Goal: Transaction & Acquisition: Purchase product/service

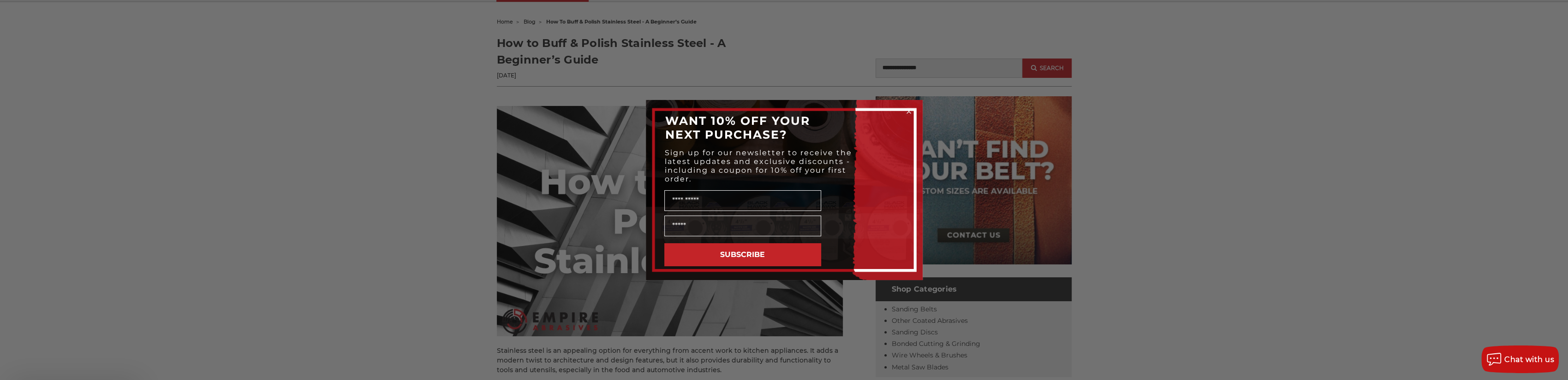
scroll to position [184, 0]
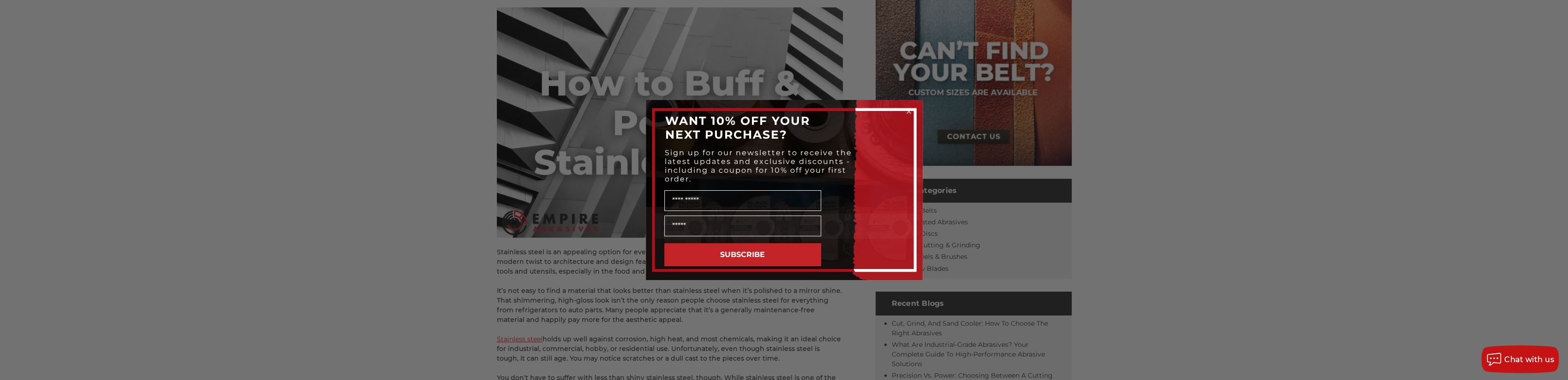
click at [909, 111] on icon "Close dialog" at bounding box center [909, 111] width 4 height 4
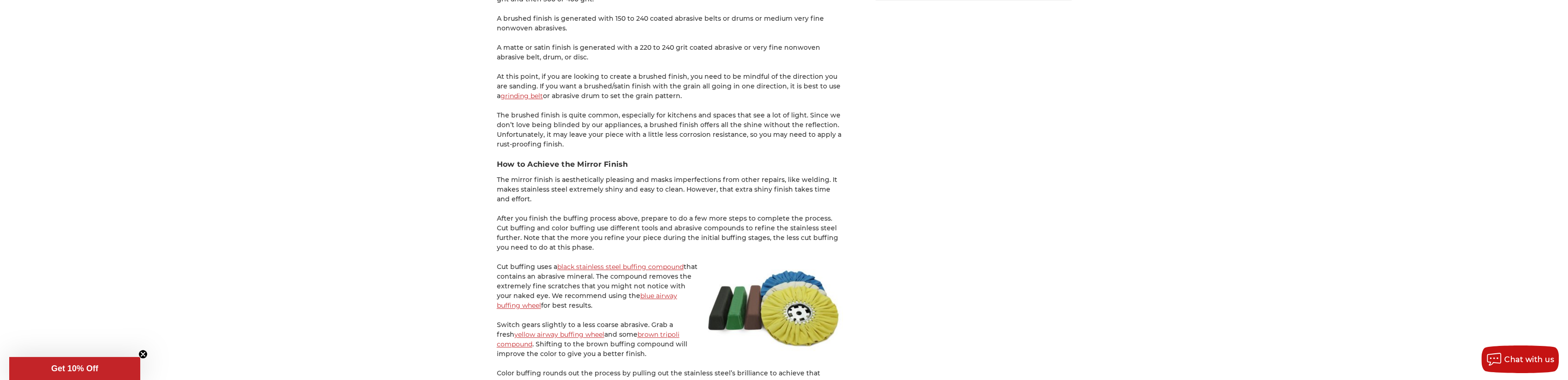
scroll to position [1474, 0]
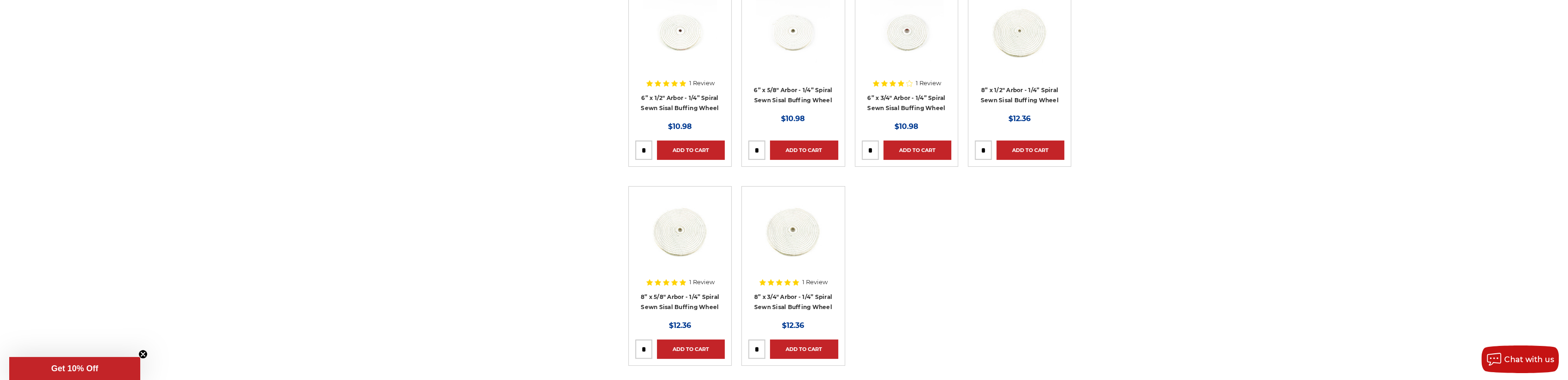
scroll to position [277, 0]
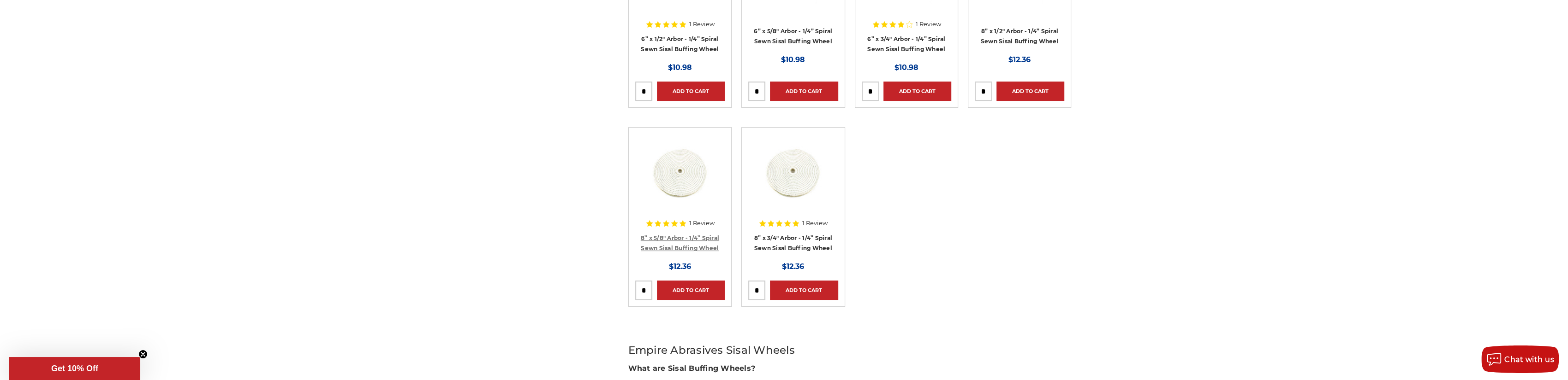
click at [671, 235] on link "8” x 5/8" Arbor - 1/4” Spiral Sewn Sisal Buffing Wheel" at bounding box center [680, 243] width 79 height 18
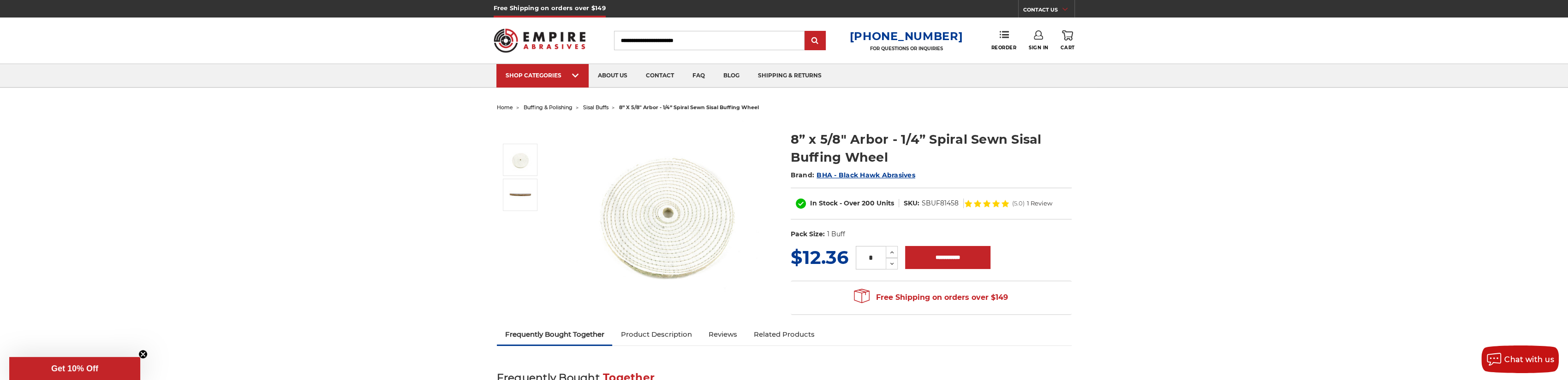
click at [687, 224] on img at bounding box center [668, 213] width 184 height 184
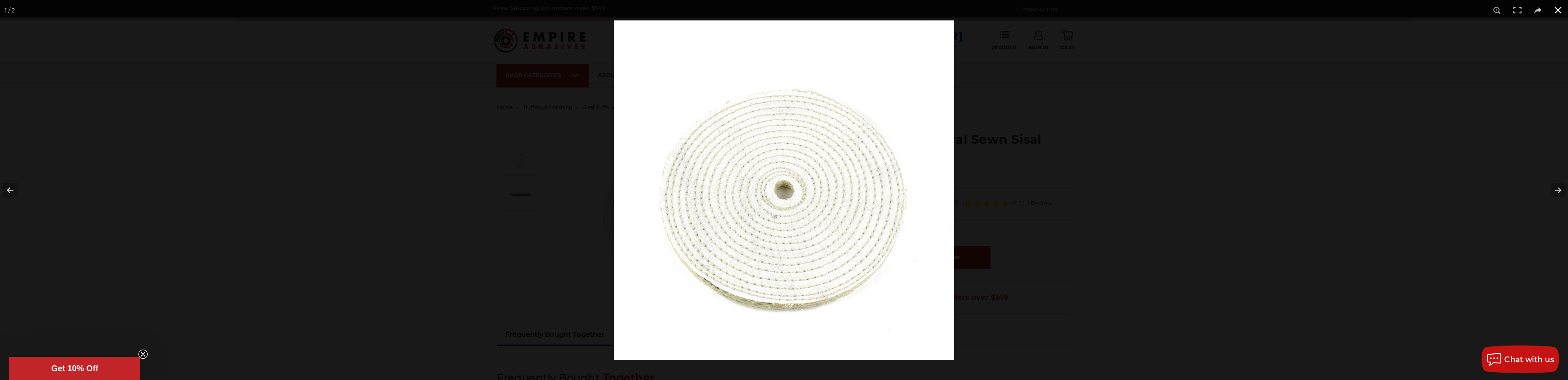
click at [330, 215] on div at bounding box center [784, 190] width 1568 height 380
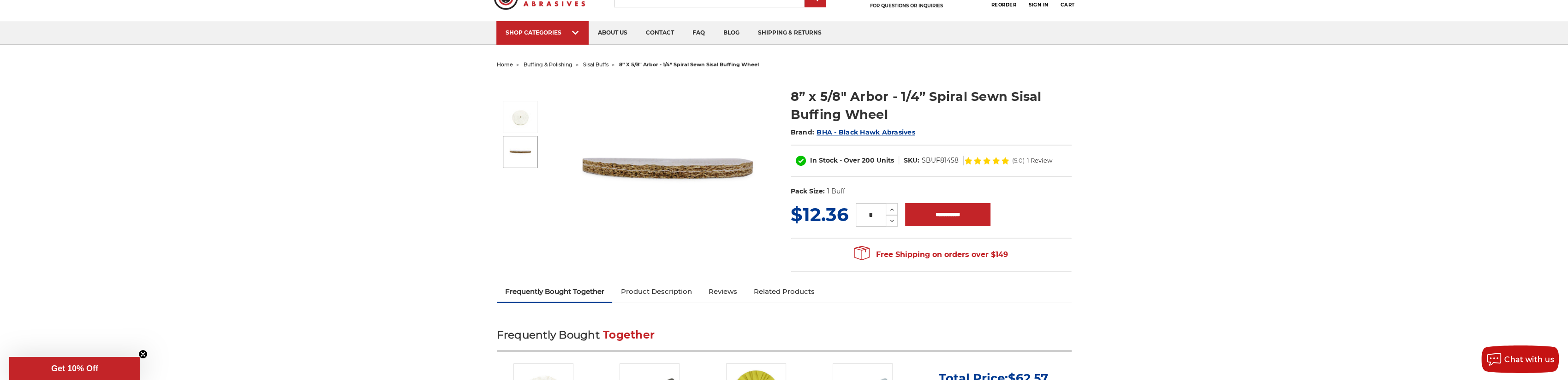
scroll to position [92, 0]
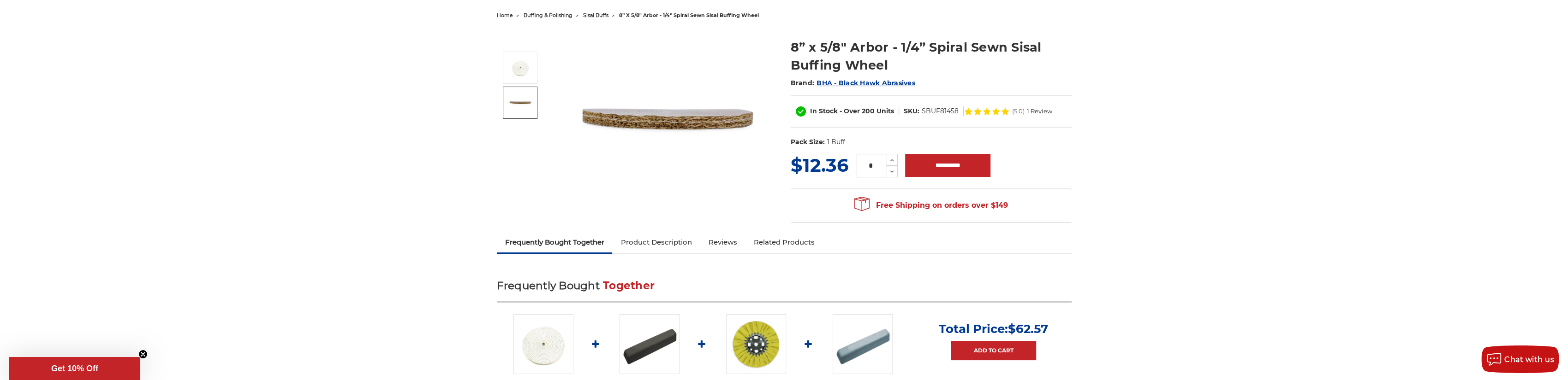
click at [691, 126] on img at bounding box center [668, 120] width 184 height 184
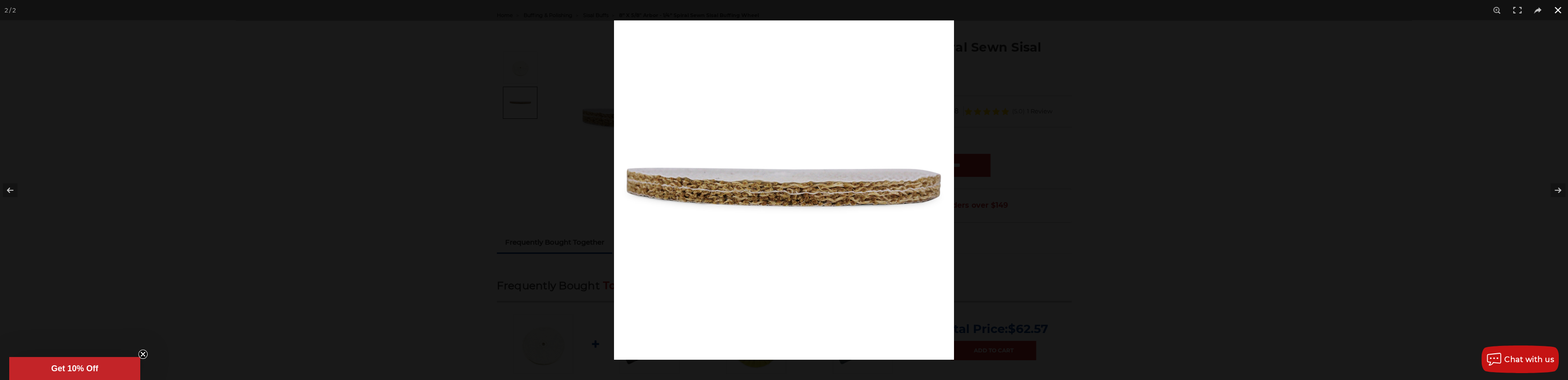
click at [363, 195] on div at bounding box center [784, 190] width 1568 height 380
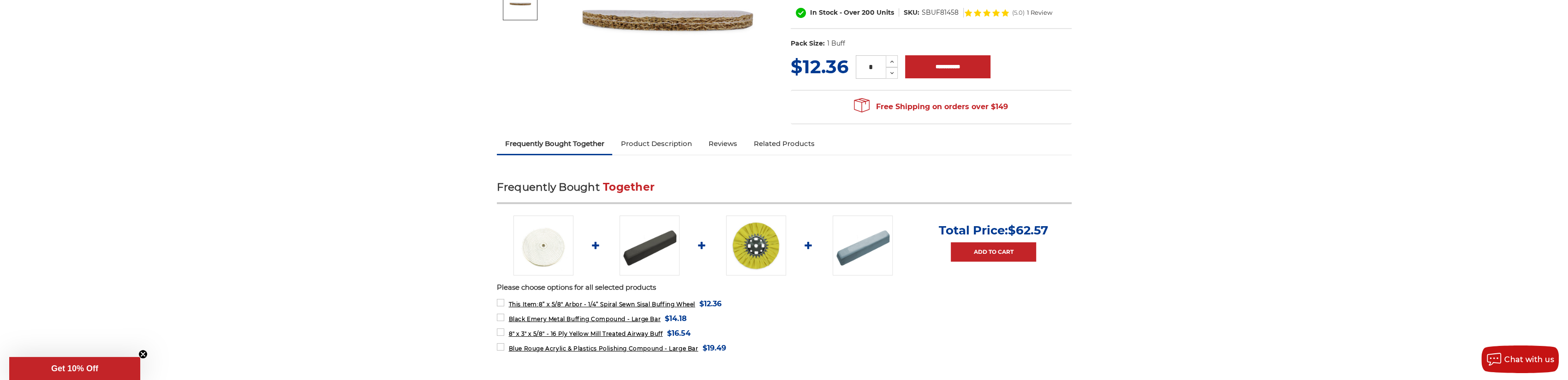
scroll to position [230, 0]
